Goal: Task Accomplishment & Management: Use online tool/utility

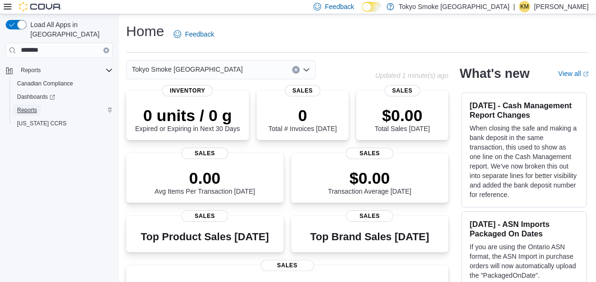
click at [31, 106] on span "Reports" at bounding box center [27, 110] width 20 height 8
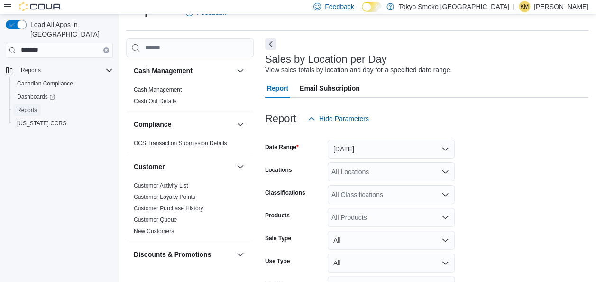
scroll to position [81, 0]
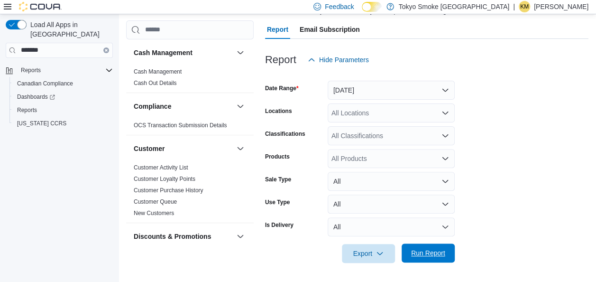
click at [428, 252] on span "Run Report" at bounding box center [428, 252] width 34 height 9
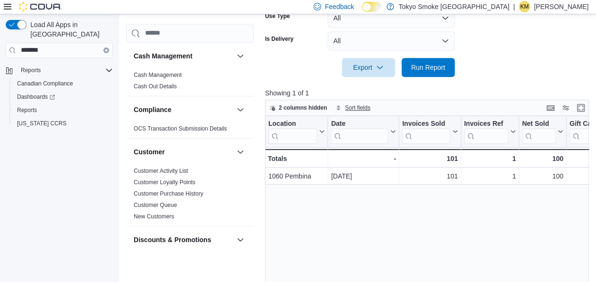
scroll to position [271, 0]
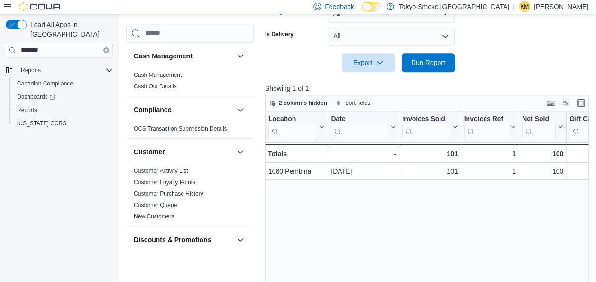
click at [362, 72] on div at bounding box center [428, 77] width 327 height 11
click at [364, 60] on span "Export" at bounding box center [368, 62] width 42 height 19
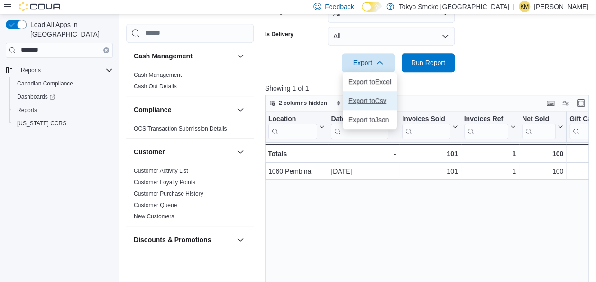
click at [368, 101] on span "Export to Csv" at bounding box center [369, 101] width 43 height 8
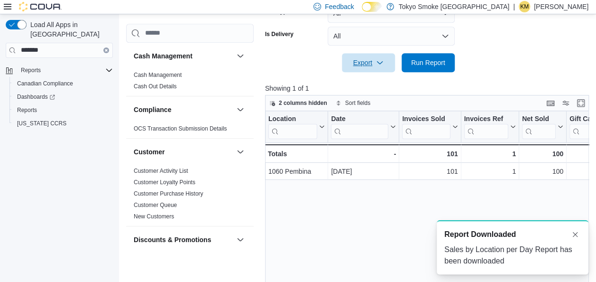
scroll to position [0, 0]
click at [575, 7] on p "[PERSON_NAME]" at bounding box center [561, 6] width 55 height 11
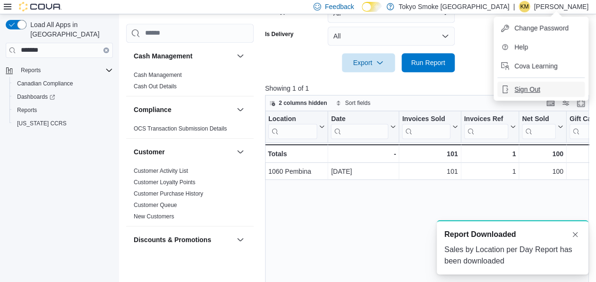
click at [531, 83] on button "Sign Out" at bounding box center [540, 89] width 87 height 15
